Goal: Browse casually: Explore the website without a specific task or goal

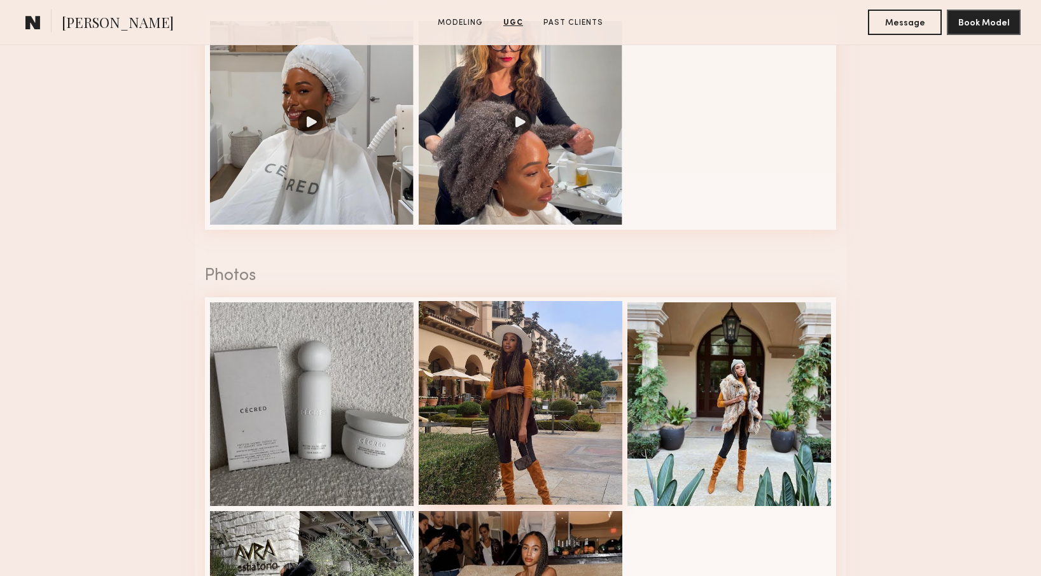
scroll to position [1098, 0]
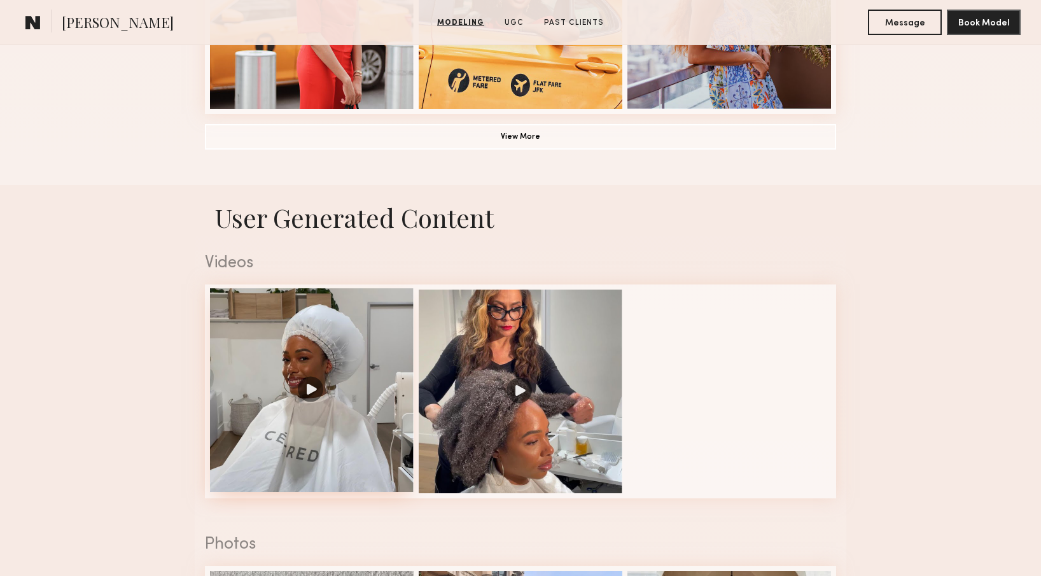
click at [325, 391] on div at bounding box center [312, 390] width 204 height 204
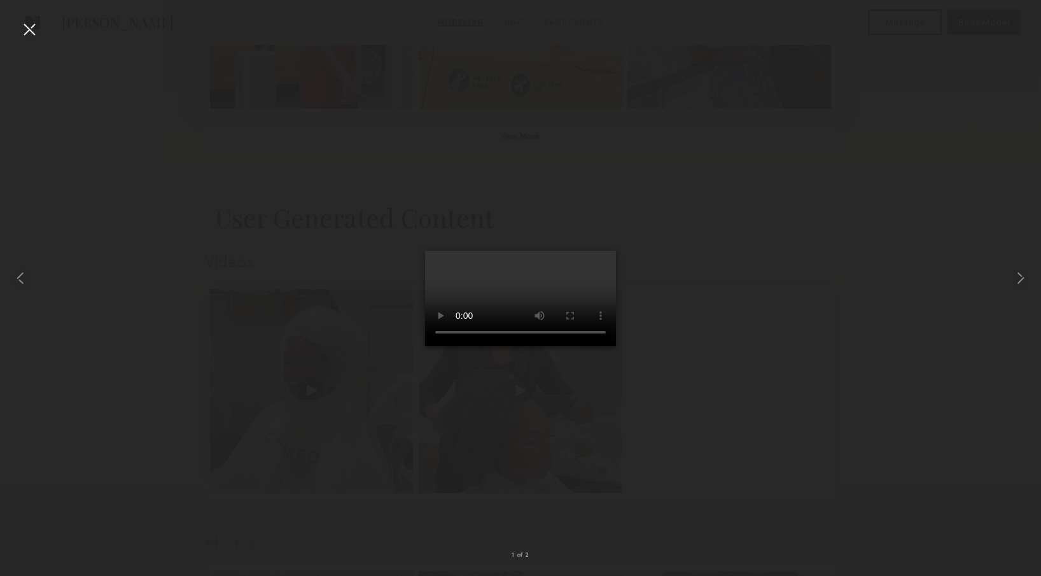
click at [315, 389] on div at bounding box center [520, 277] width 1041 height 515
click at [896, 424] on div at bounding box center [520, 277] width 1041 height 515
click at [27, 32] on div at bounding box center [29, 29] width 20 height 20
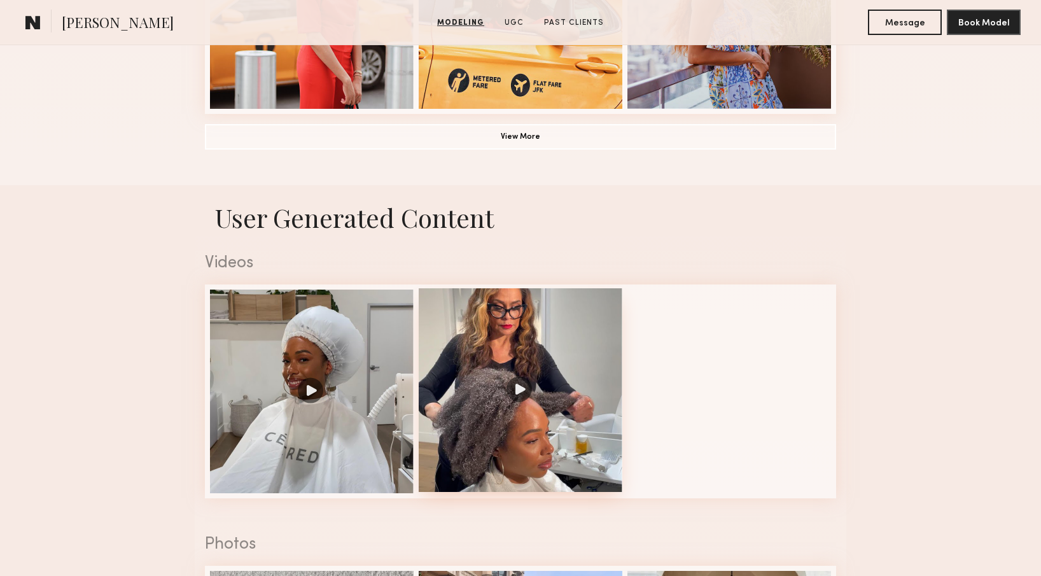
click at [515, 392] on div at bounding box center [521, 390] width 204 height 204
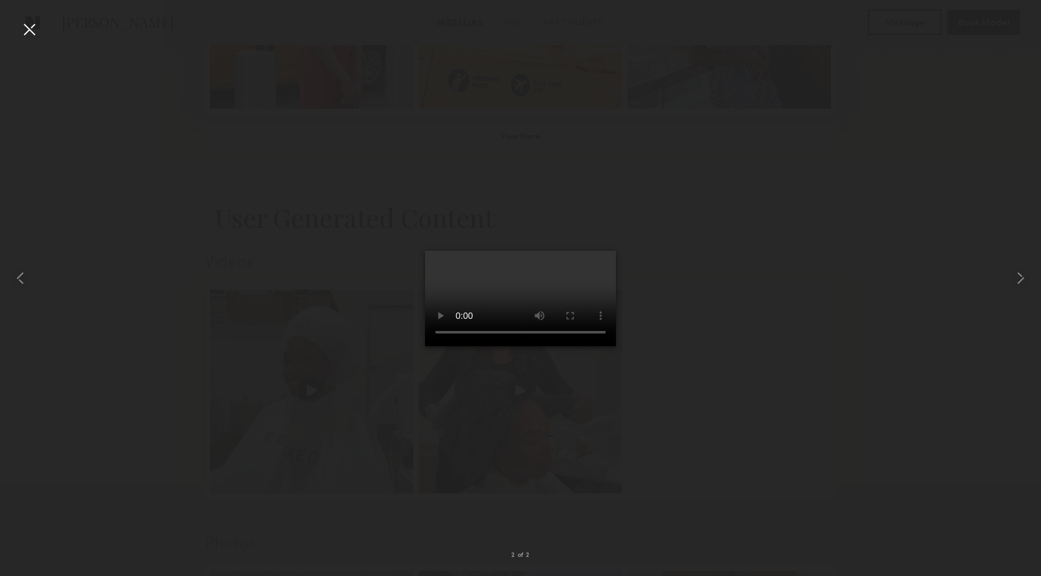
click at [808, 351] on div at bounding box center [520, 277] width 1041 height 515
click at [1000, 148] on div at bounding box center [1020, 277] width 41 height 515
click at [28, 36] on div at bounding box center [29, 29] width 20 height 20
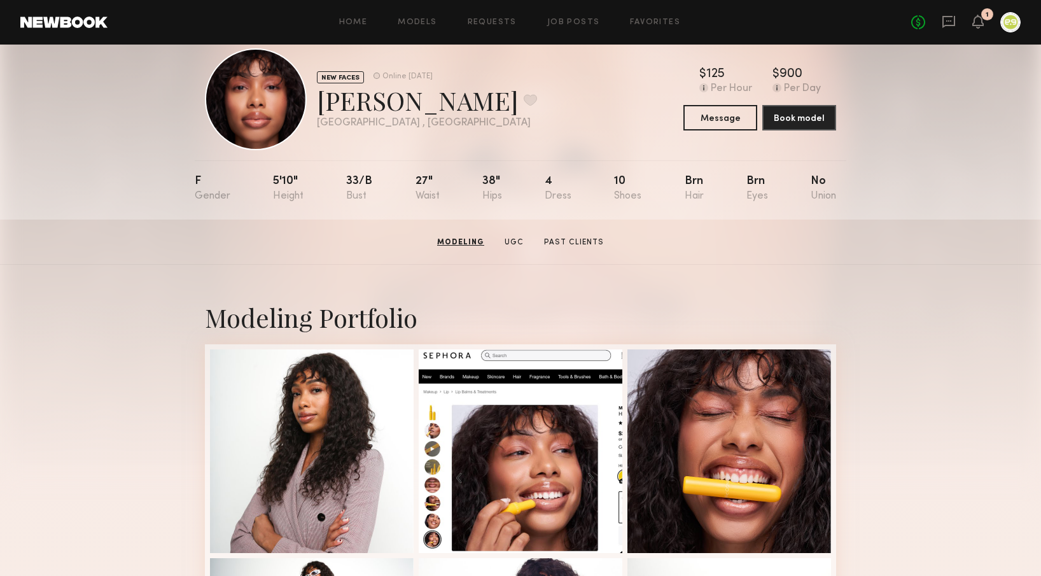
scroll to position [0, 0]
